Goal: Find specific page/section: Find specific page/section

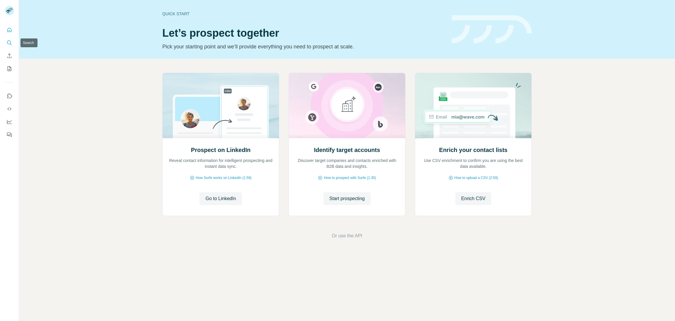
click at [9, 41] on icon "Search" at bounding box center [9, 43] width 6 height 6
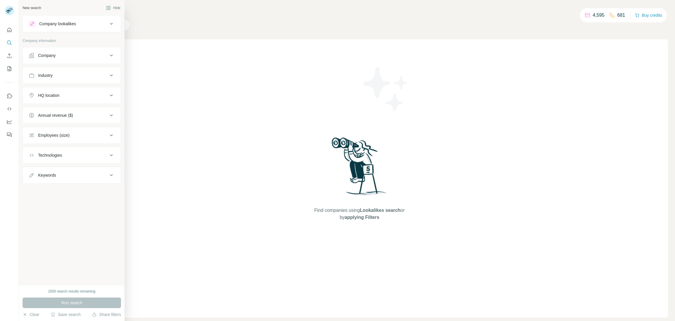
click at [109, 75] on icon at bounding box center [111, 75] width 7 height 7
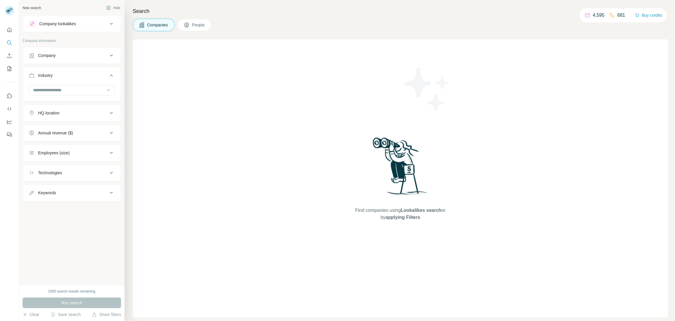
click at [110, 75] on icon at bounding box center [111, 75] width 7 height 7
click at [112, 95] on icon at bounding box center [111, 95] width 3 height 2
click at [112, 95] on icon at bounding box center [111, 95] width 7 height 7
click at [195, 25] on span "People" at bounding box center [198, 25] width 13 height 6
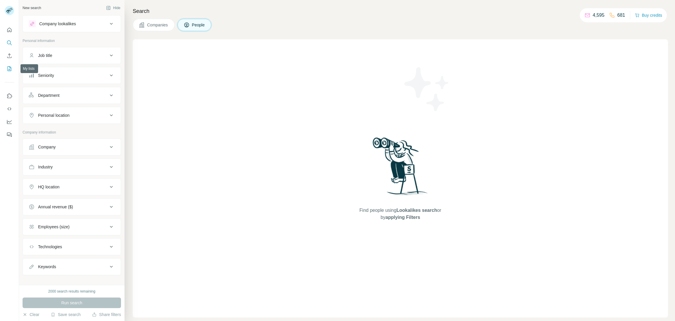
click at [9, 69] on icon "My lists" at bounding box center [10, 68] width 3 height 4
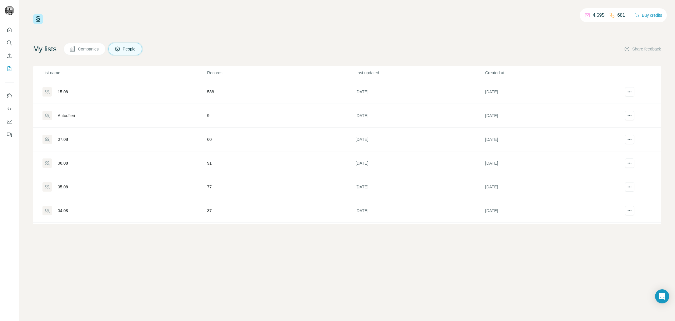
click at [62, 92] on div "15.08" at bounding box center [63, 92] width 10 height 6
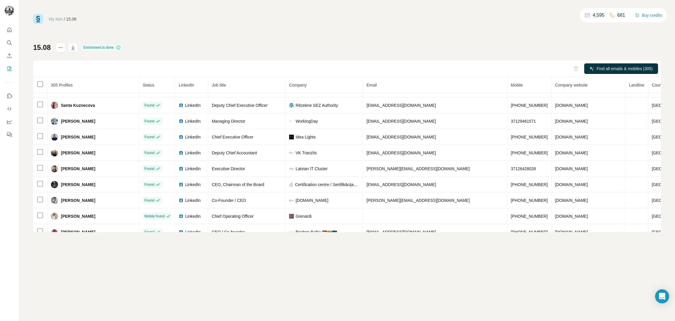
scroll to position [1629, 0]
